Goal: Use online tool/utility

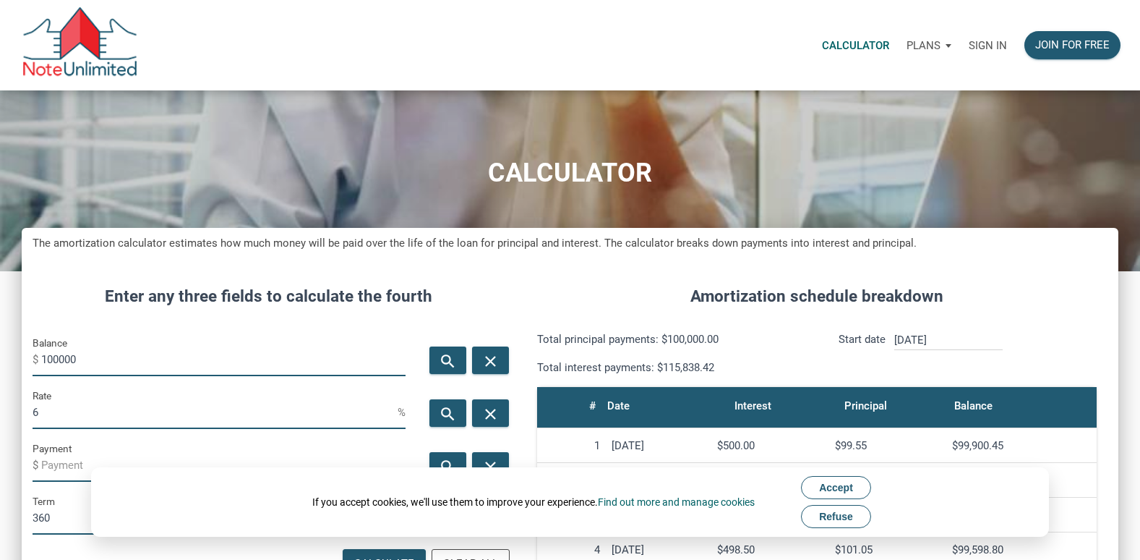
scroll to position [728, 1097]
click at [847, 481] on span "Accept" at bounding box center [836, 487] width 34 height 12
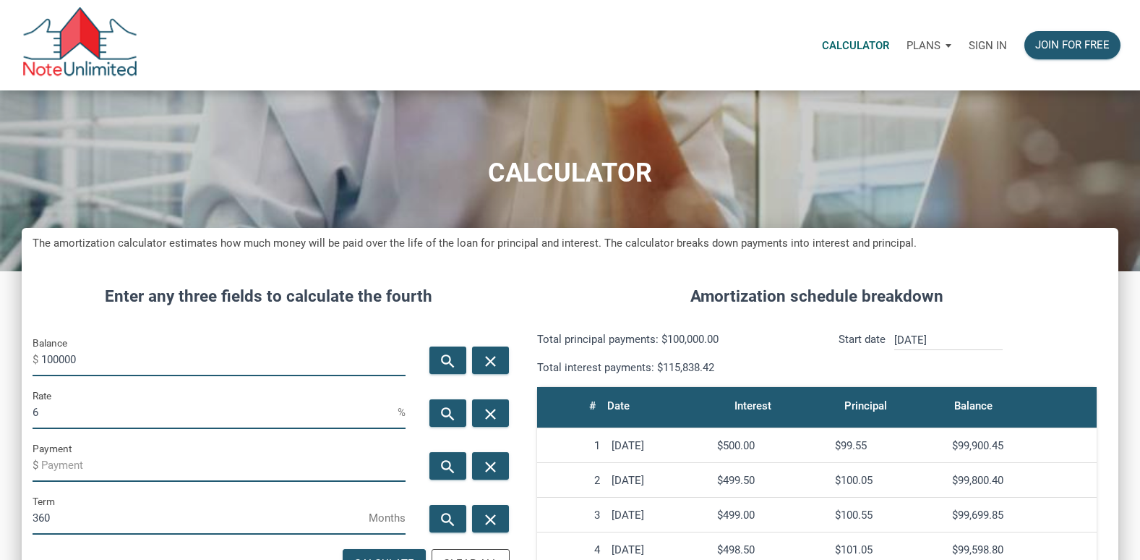
click at [980, 43] on p "Sign in" at bounding box center [988, 45] width 38 height 13
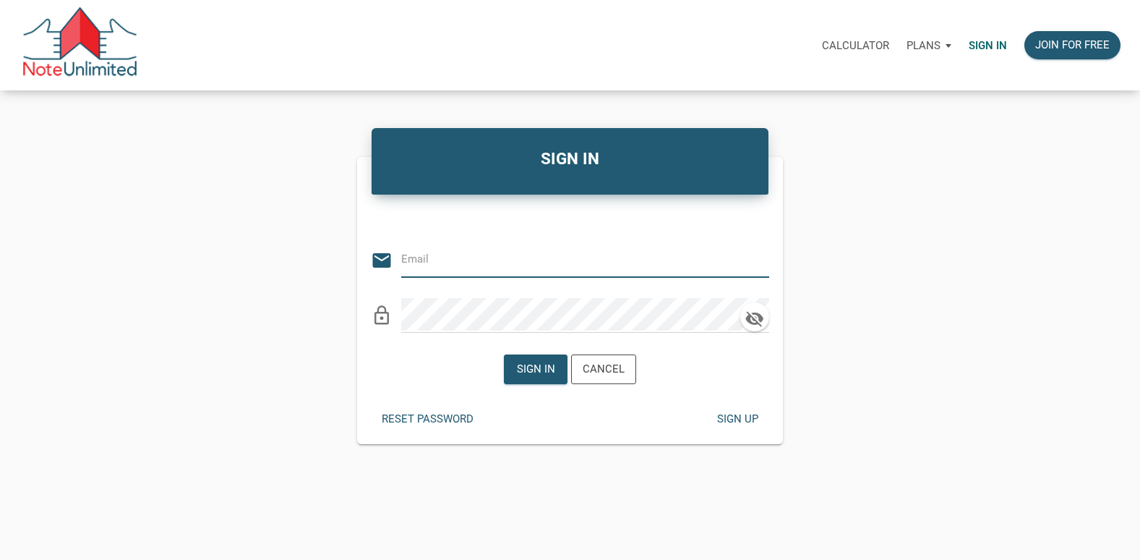
type input "[EMAIL_ADDRESS][DOMAIN_NAME]"
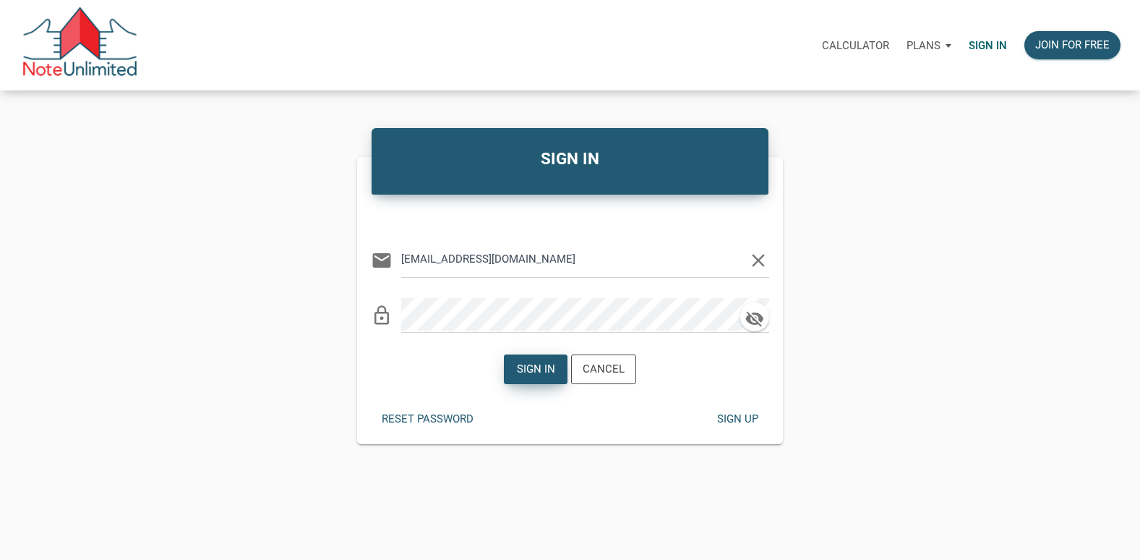
click at [547, 359] on div "Sign in" at bounding box center [536, 369] width 62 height 28
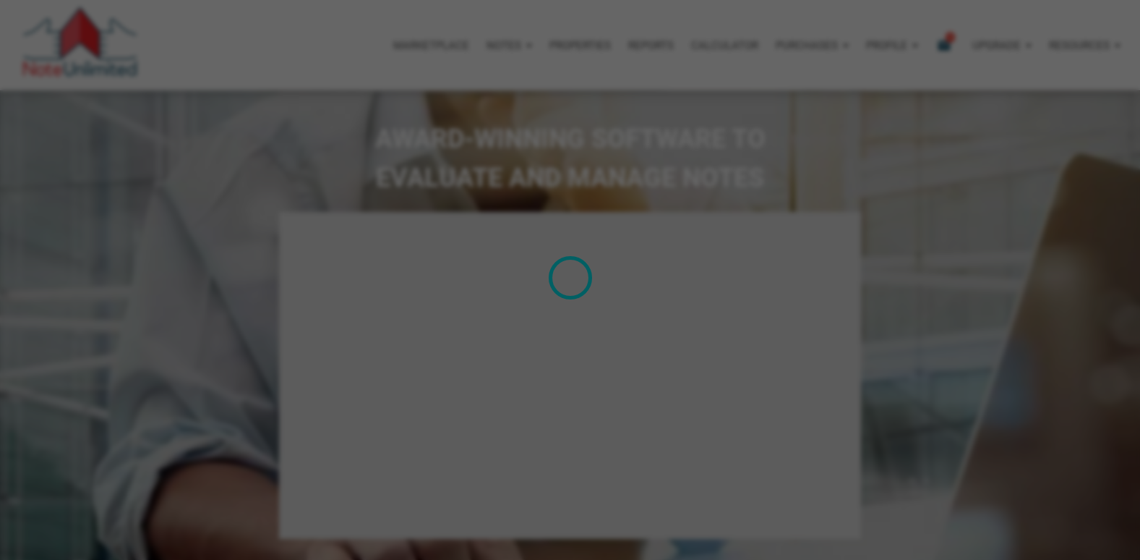
select select
type input "Introduction to new features"
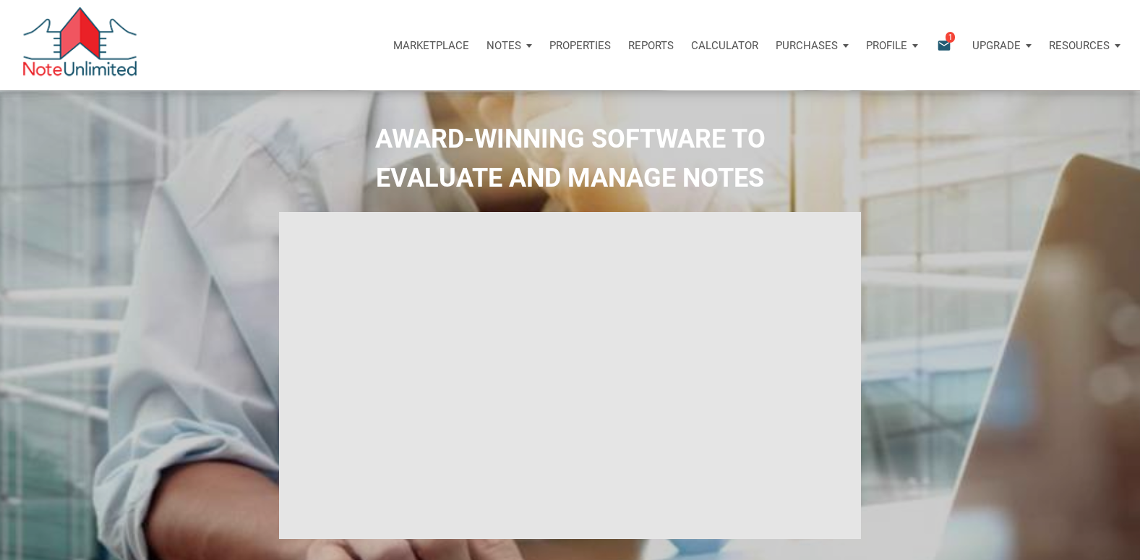
select select
click at [719, 43] on p "Calculator" at bounding box center [724, 45] width 67 height 13
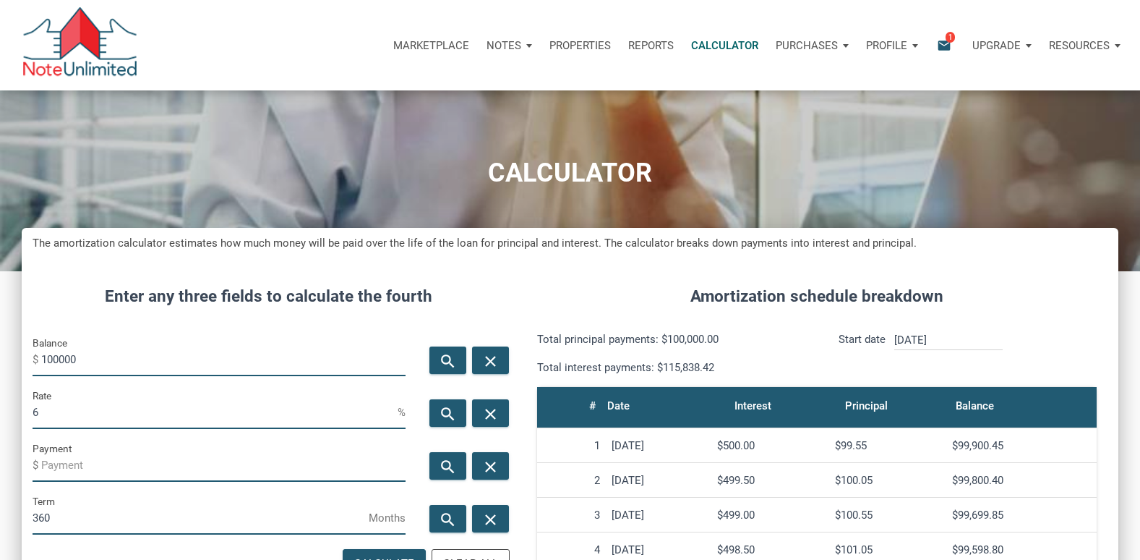
scroll to position [728, 1097]
type input "1"
type input "255000"
click at [46, 418] on input "6" at bounding box center [215, 412] width 365 height 33
type input "7"
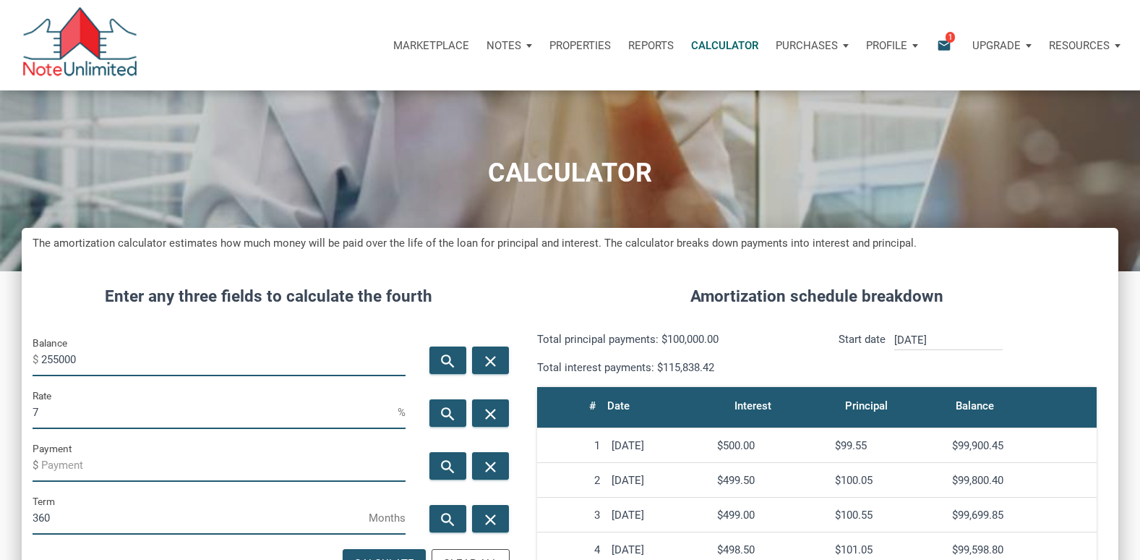
click at [448, 451] on div "search close" at bounding box center [465, 466] width 99 height 53
drag, startPoint x: 448, startPoint y: 453, endPoint x: 449, endPoint y: 464, distance: 11.7
click at [449, 464] on div "search close" at bounding box center [465, 466] width 99 height 53
click at [445, 467] on icon "search" at bounding box center [448, 467] width 17 height 18
type input "-1696.52"
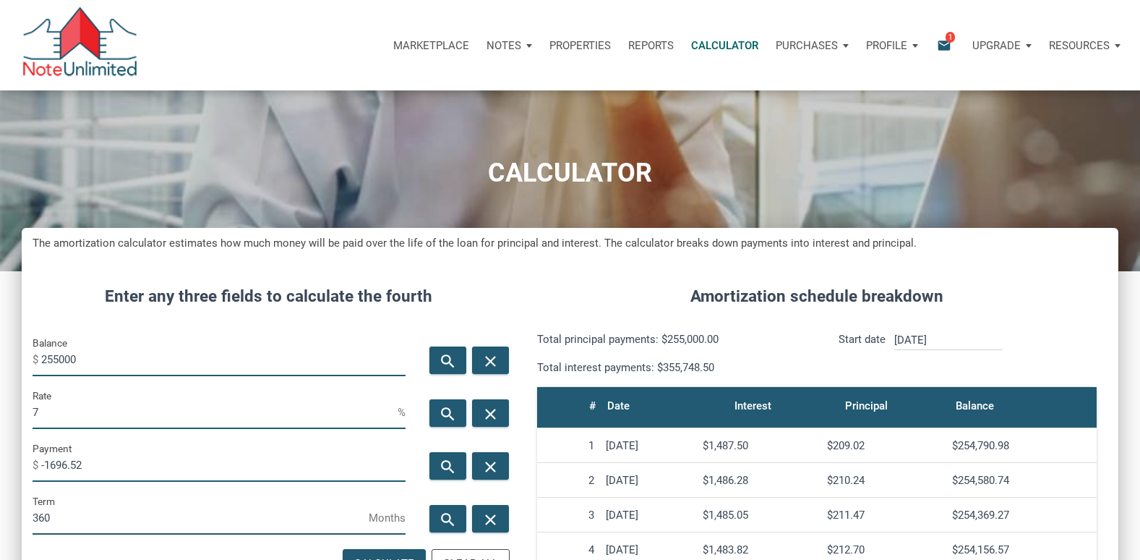
click at [72, 406] on input "7" at bounding box center [215, 412] width 365 height 33
type input "6"
click at [445, 476] on icon "search" at bounding box center [448, 467] width 17 height 18
type input "-1528.85"
drag, startPoint x: 98, startPoint y: 358, endPoint x: -3, endPoint y: 364, distance: 100.7
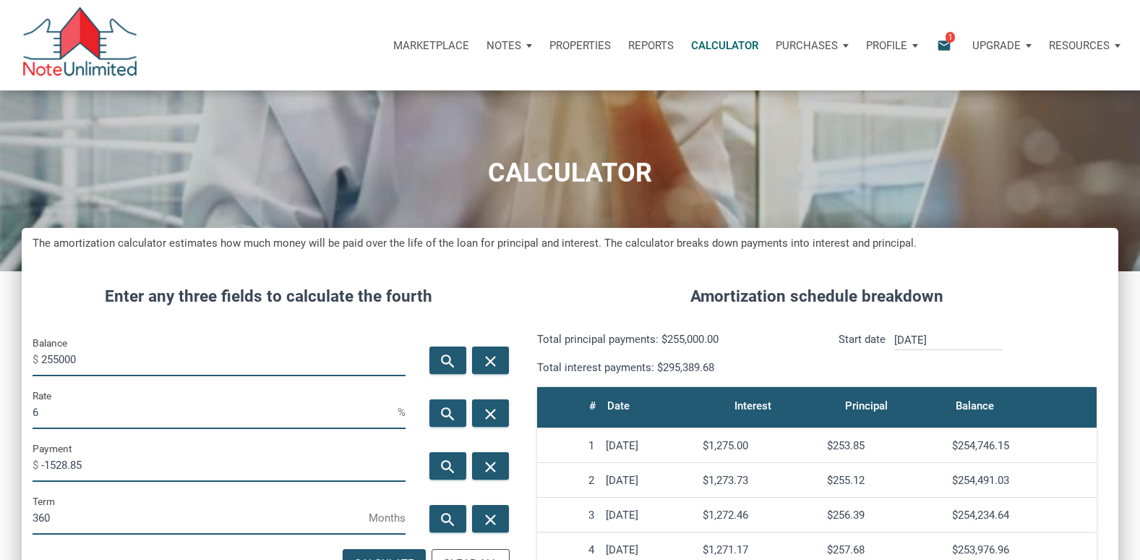
click at [0, 364] on html "Marketplace Notes Dashboard Transactions Properties Reports Calculator Purchase…" at bounding box center [570, 280] width 1140 height 560
type input "289000"
click at [448, 464] on icon "search" at bounding box center [448, 467] width 17 height 18
type input "-1732.7"
